Goal: Navigation & Orientation: Find specific page/section

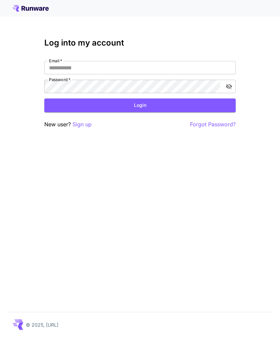
click at [120, 69] on input "Email   *" at bounding box center [139, 67] width 191 height 13
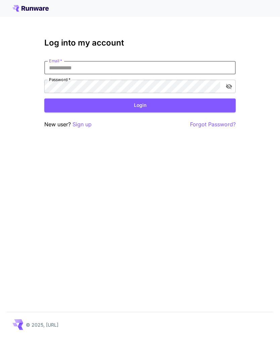
type input "**********"
click at [140, 105] on button "Login" at bounding box center [139, 106] width 191 height 14
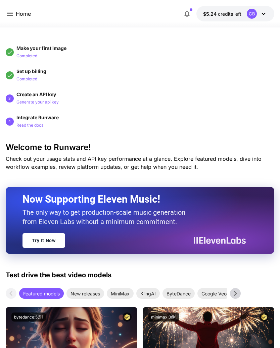
click at [17, 13] on p "Home" at bounding box center [23, 14] width 15 height 8
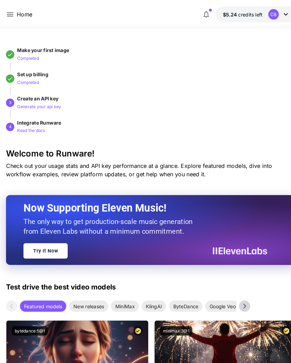
scroll to position [1, 0]
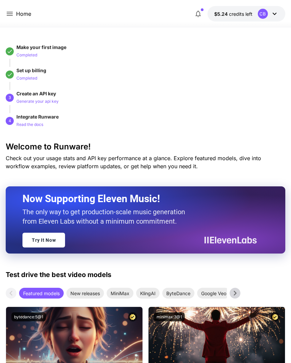
click at [22, 14] on p "Home" at bounding box center [23, 14] width 15 height 8
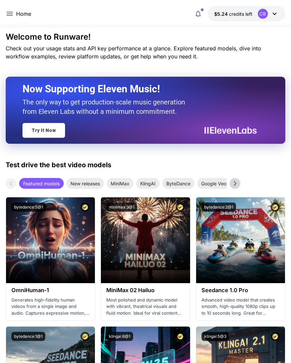
scroll to position [0, 0]
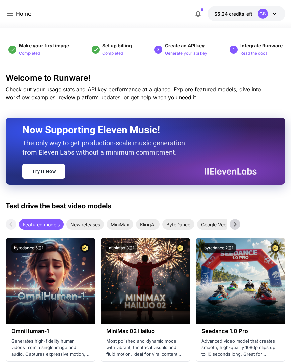
click at [16, 14] on p "Home" at bounding box center [23, 14] width 15 height 8
click at [27, 15] on p "Home" at bounding box center [23, 14] width 15 height 8
click at [21, 15] on p "Home" at bounding box center [23, 14] width 15 height 8
click at [26, 17] on p "Home" at bounding box center [23, 14] width 15 height 8
click at [28, 18] on div "Home" at bounding box center [18, 14] width 25 height 8
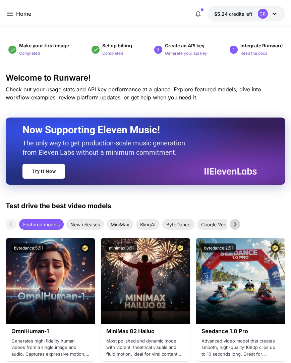
click at [28, 13] on p "Home" at bounding box center [23, 14] width 15 height 8
click at [25, 15] on p "Home" at bounding box center [23, 14] width 15 height 8
click at [22, 16] on p "Home" at bounding box center [23, 14] width 15 height 8
click at [22, 13] on p "Home" at bounding box center [23, 14] width 15 height 8
click at [20, 16] on p "Home" at bounding box center [23, 14] width 15 height 8
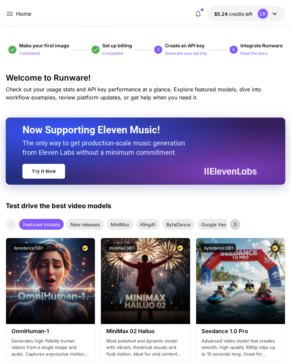
click at [20, 16] on p "Home" at bounding box center [23, 14] width 15 height 8
click at [20, 13] on p "Home" at bounding box center [23, 14] width 15 height 8
